Goal: Navigation & Orientation: Go to known website

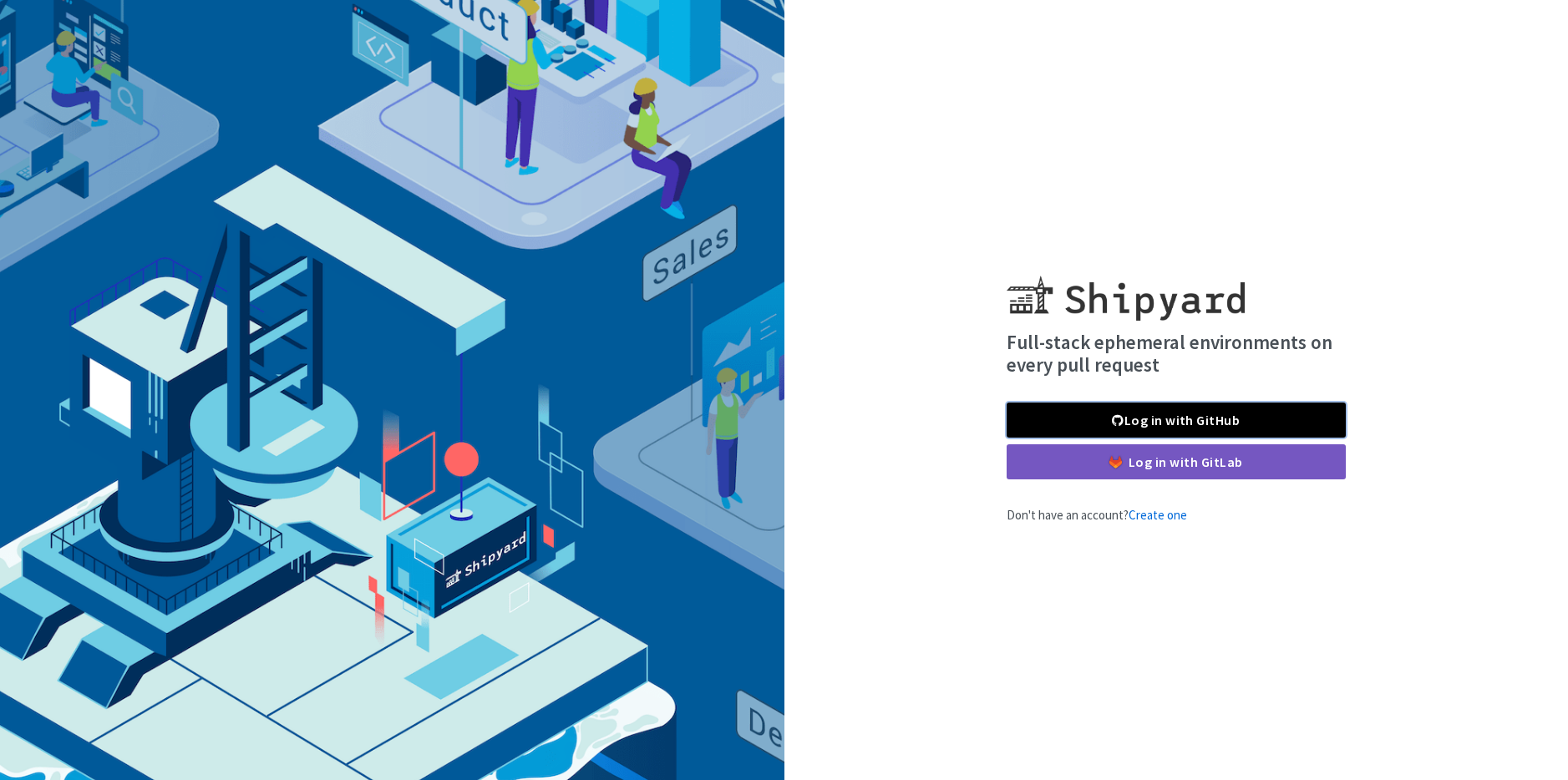
click at [1152, 421] on link "Log in with GitHub" at bounding box center [1176, 421] width 339 height 35
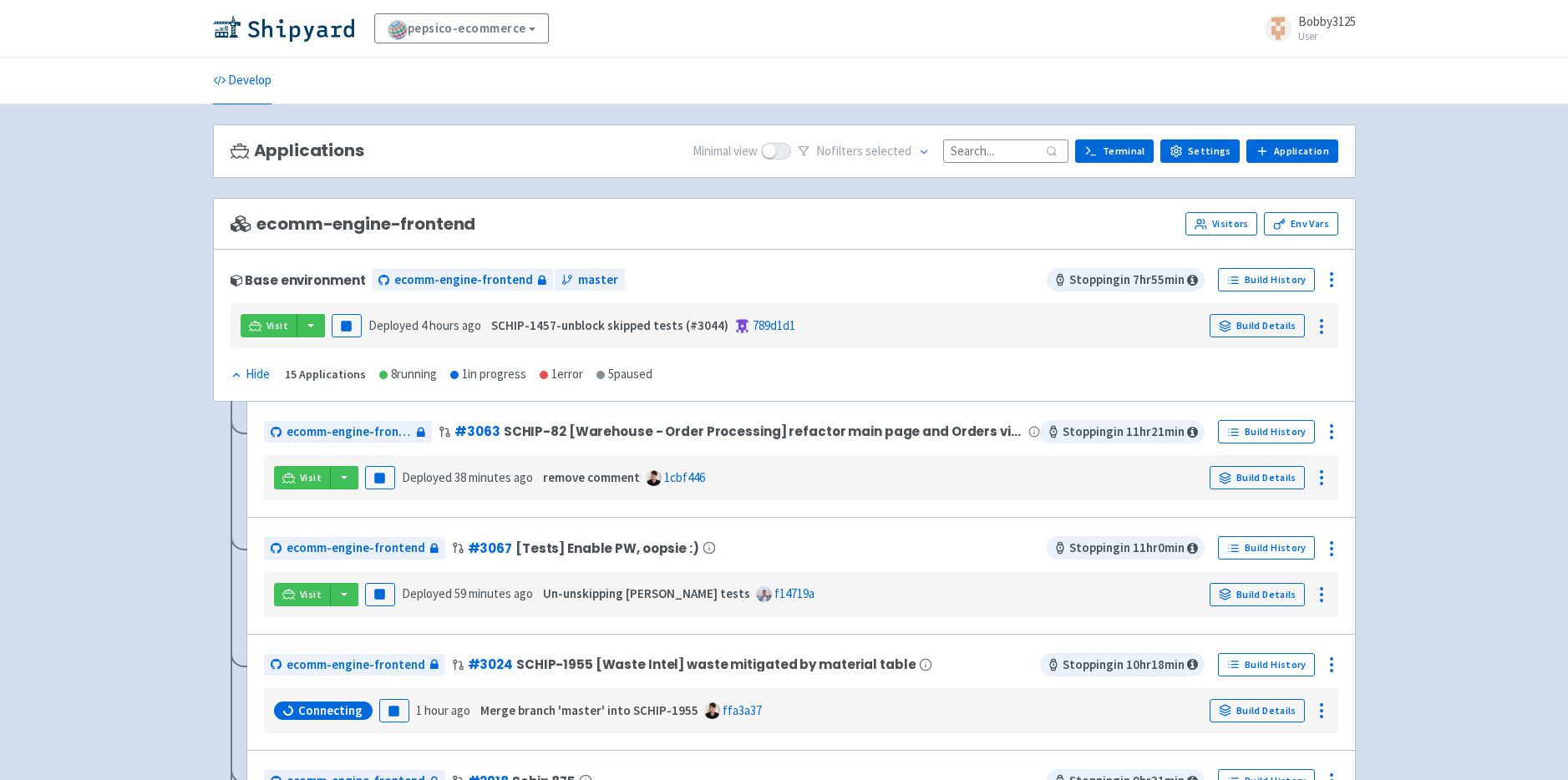
click at [973, 157] on input at bounding box center [1005, 150] width 125 height 22
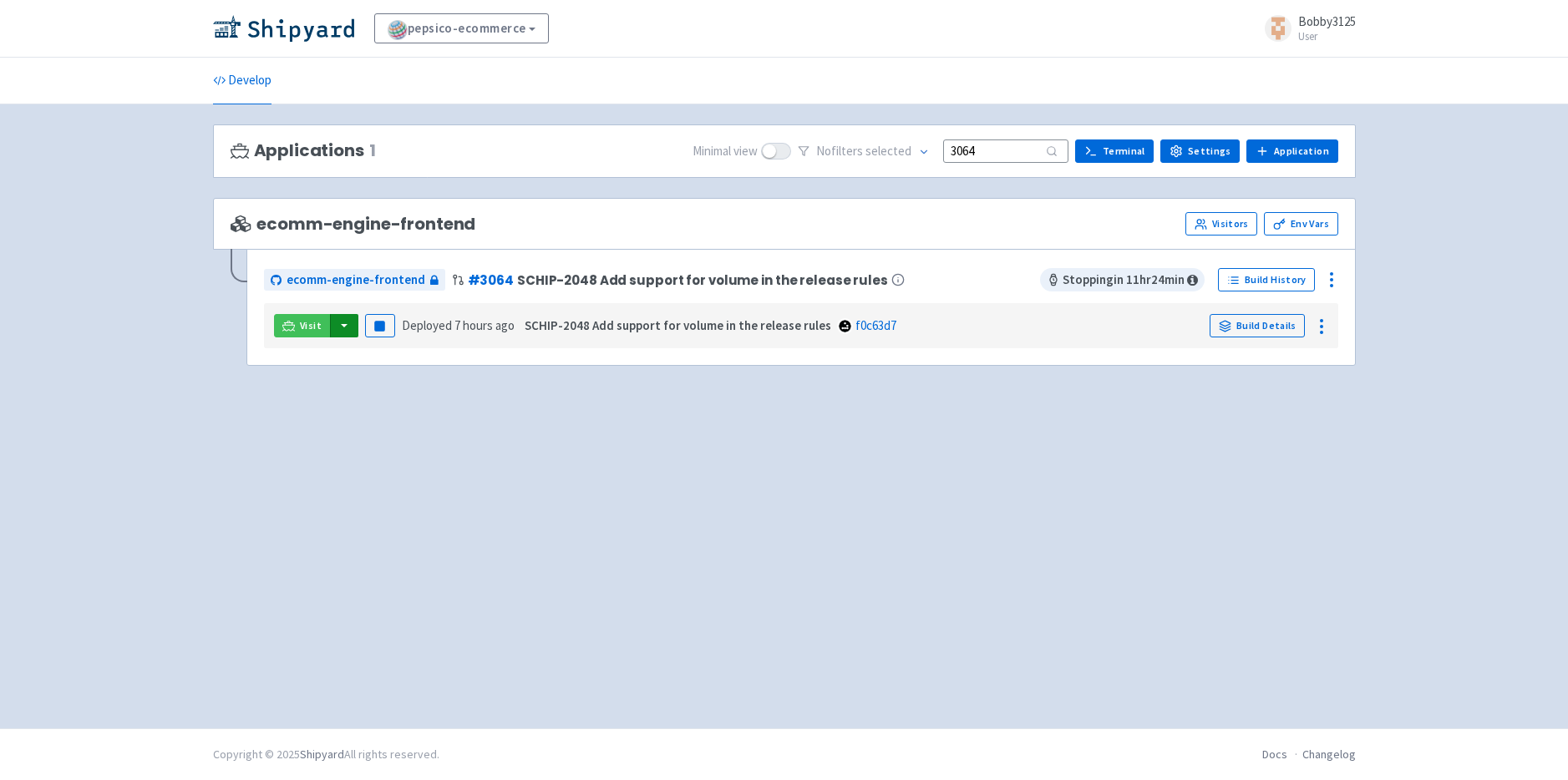
type input "3064"
click at [338, 325] on button "button" at bounding box center [344, 326] width 28 height 23
click at [335, 303] on div "Visit ecomm-engine-frontend (frontend) ecomm-engine-frontend (storybook) Pause …" at bounding box center [800, 326] width 1075 height 46
